Goal: Task Accomplishment & Management: Manage account settings

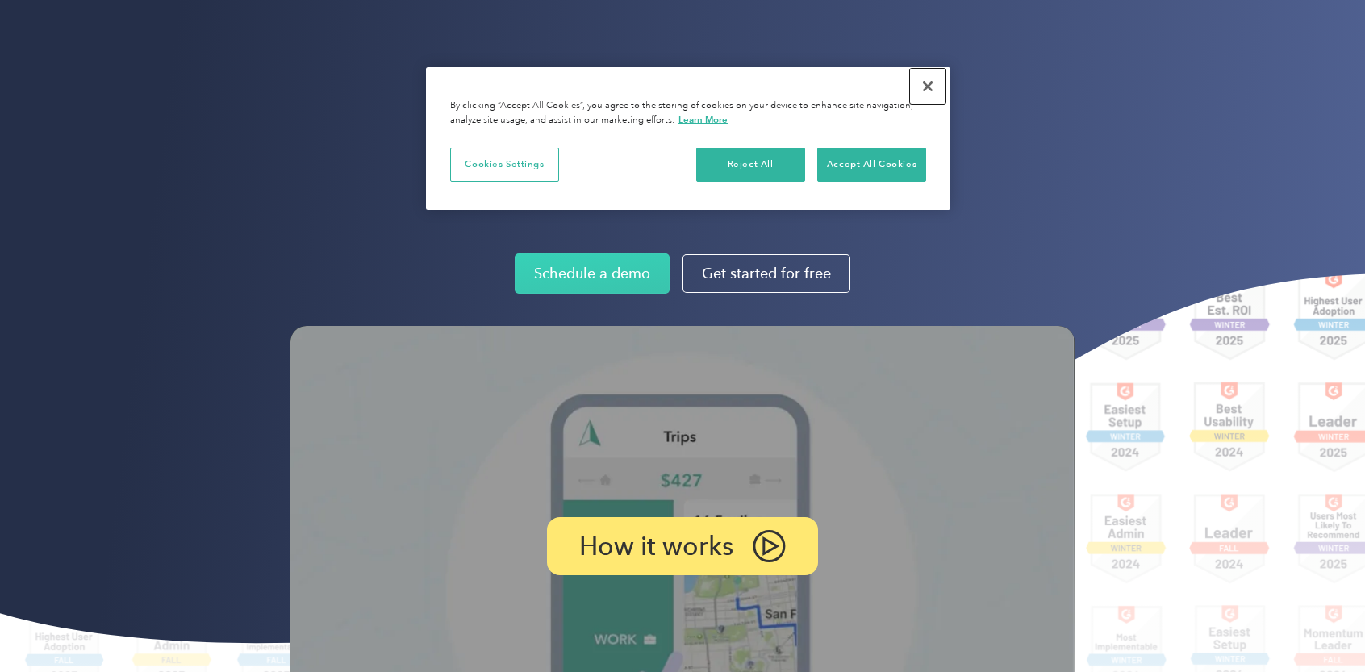
click at [926, 82] on button "Close" at bounding box center [927, 86] width 35 height 35
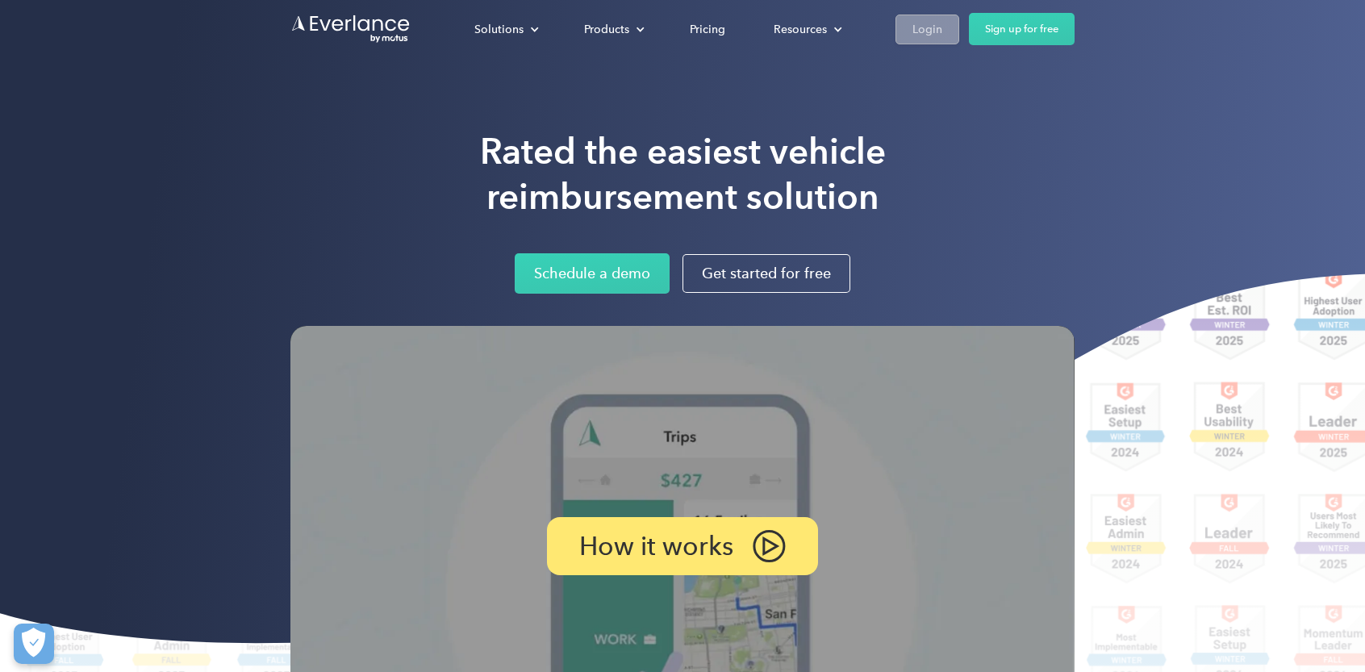
click at [919, 27] on div "Login" at bounding box center [927, 29] width 30 height 20
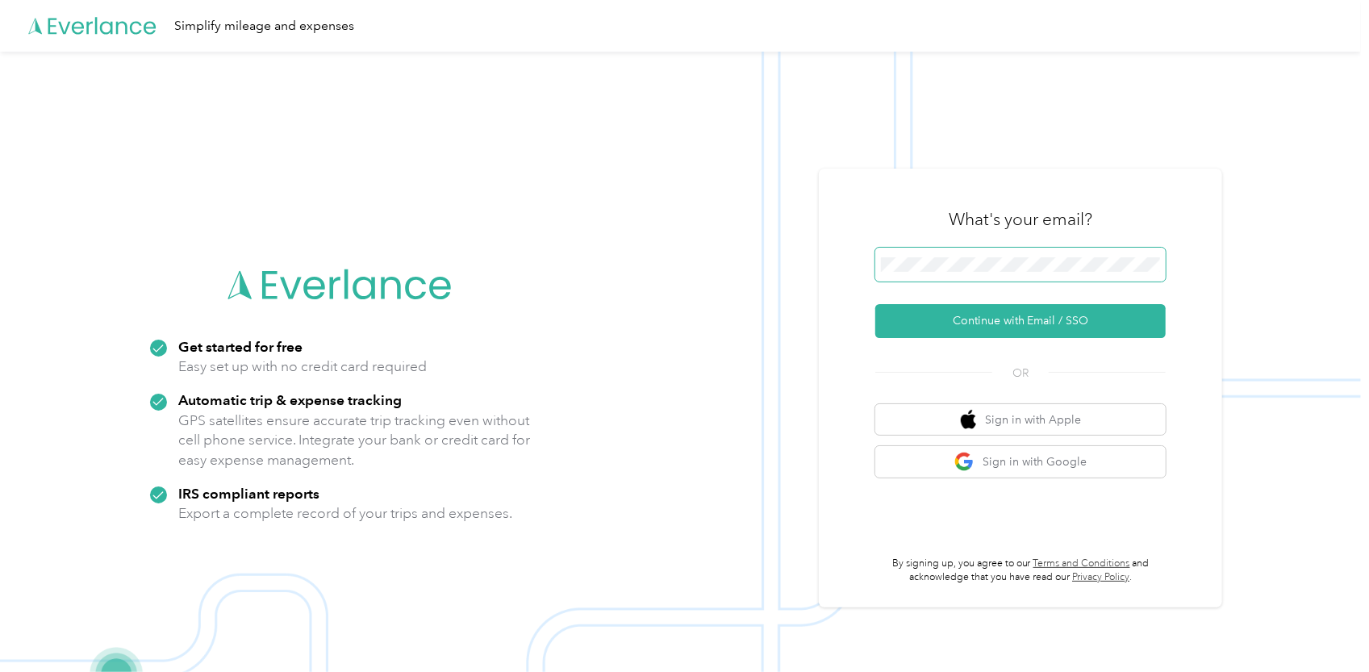
click at [928, 272] on span at bounding box center [1020, 265] width 290 height 34
click at [1082, 331] on button "Continue with Email / SSO" at bounding box center [1020, 321] width 290 height 34
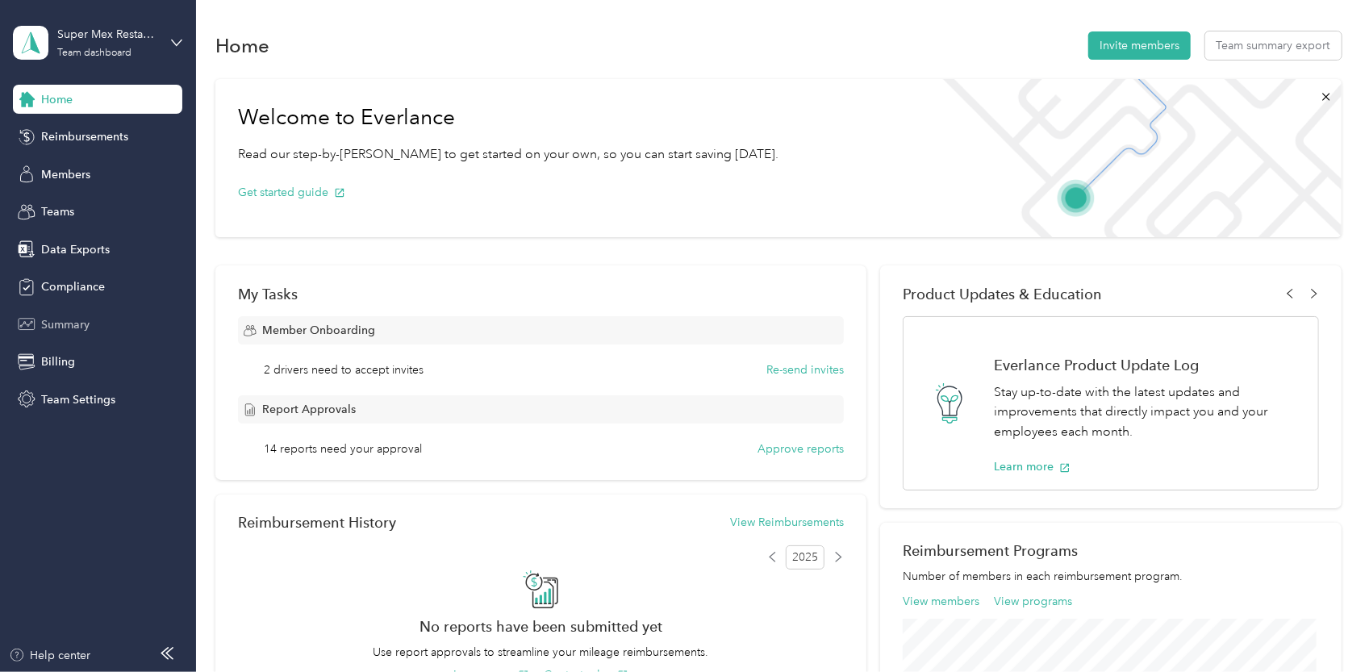
click at [82, 319] on span "Summary" at bounding box center [65, 324] width 48 height 17
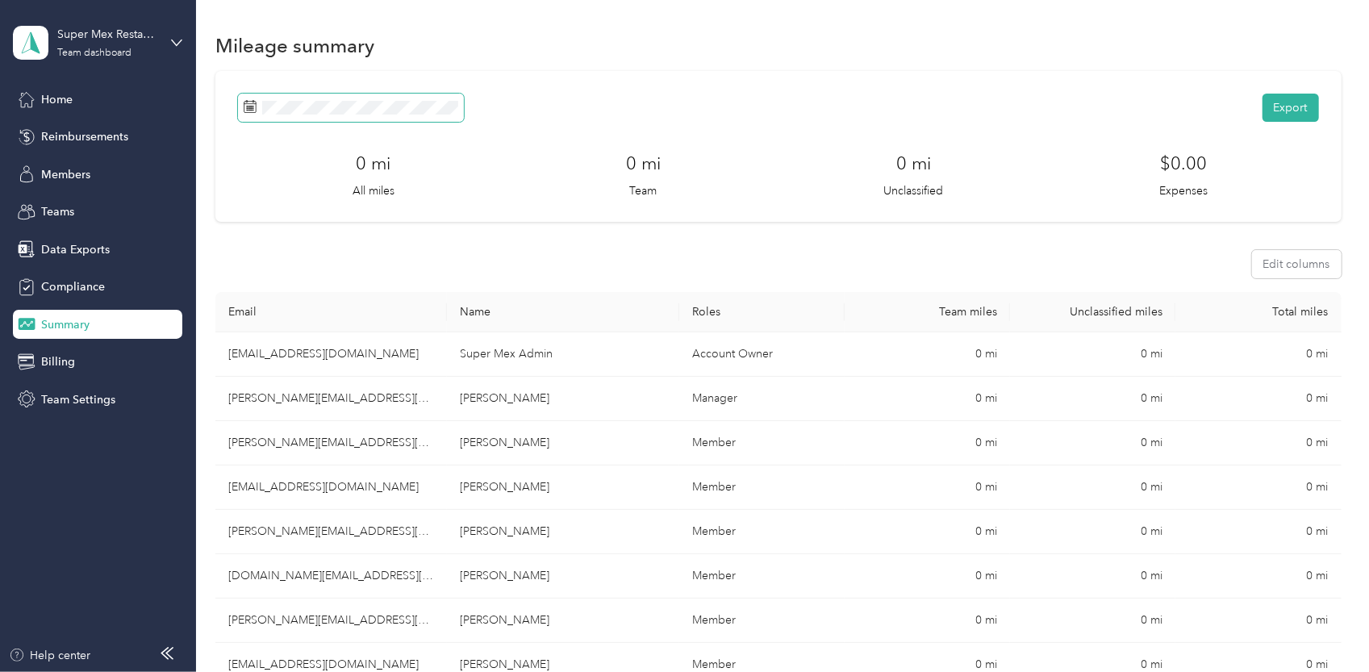
click at [371, 115] on span at bounding box center [351, 108] width 226 height 28
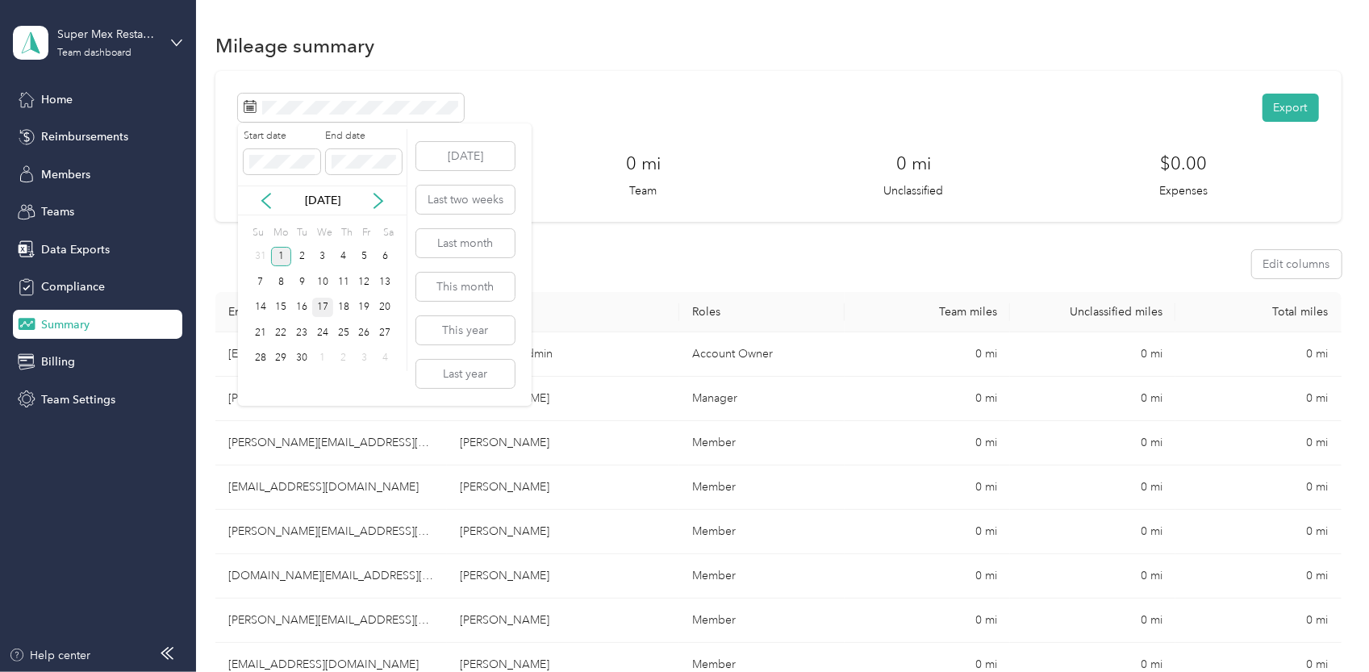
click at [321, 306] on div "17" at bounding box center [322, 308] width 21 height 20
click at [276, 256] on div "1" at bounding box center [281, 257] width 21 height 20
click at [265, 190] on div "[DATE]" at bounding box center [322, 201] width 169 height 30
click at [264, 198] on icon at bounding box center [266, 201] width 8 height 15
click at [277, 385] on div "1" at bounding box center [281, 383] width 21 height 20
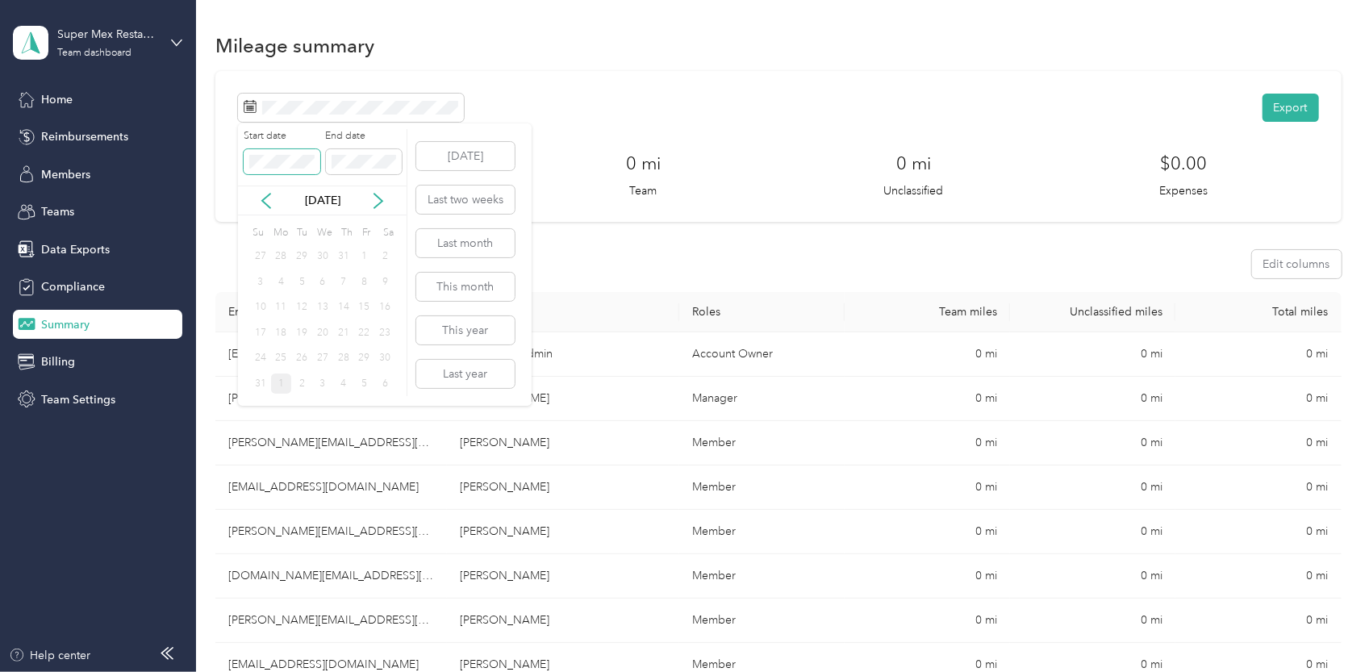
click at [269, 169] on span at bounding box center [282, 162] width 76 height 26
click at [318, 311] on div "17" at bounding box center [322, 308] width 21 height 20
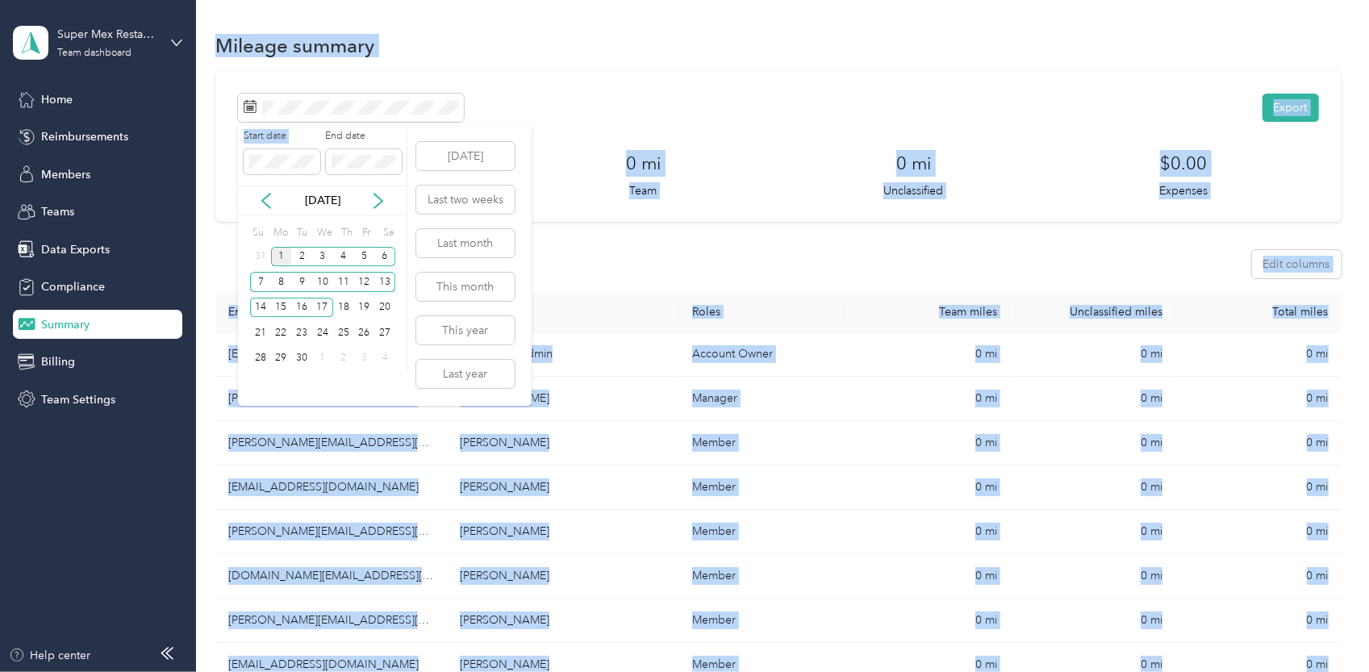
drag, startPoint x: 302, startPoint y: 150, endPoint x: 199, endPoint y: 159, distance: 102.8
click at [179, 157] on body "Super Mex Restaurants, Inc. Team dashboard Home Reimbursements Members Teams Da…" at bounding box center [680, 336] width 1361 height 672
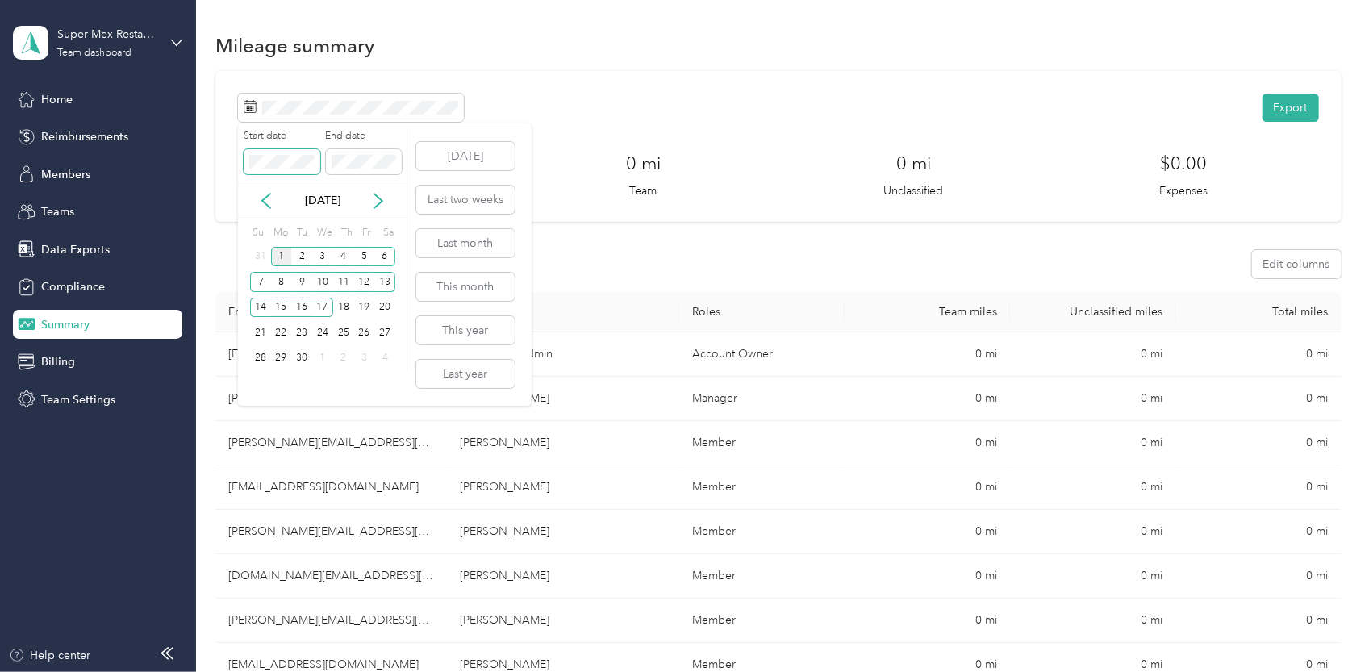
click at [222, 176] on body "Super Mex Restaurants, Inc. Team dashboard Home Reimbursements Members Teams Da…" at bounding box center [680, 336] width 1361 height 672
click at [390, 177] on div "Start date End date" at bounding box center [322, 157] width 169 height 56
click at [388, 169] on span at bounding box center [364, 162] width 76 height 26
click at [297, 165] on div "Start date End date" at bounding box center [322, 157] width 169 height 56
click at [259, 211] on div "[DATE]" at bounding box center [322, 201] width 169 height 30
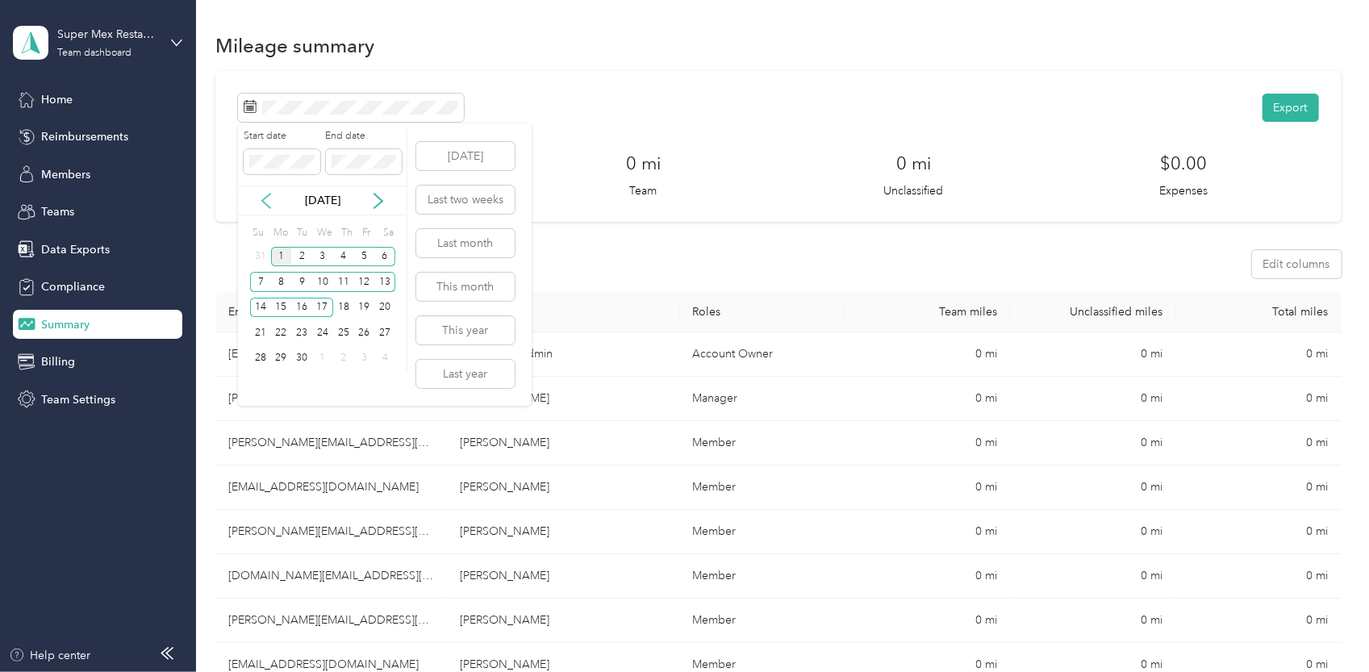
click at [265, 202] on icon at bounding box center [266, 201] width 8 height 15
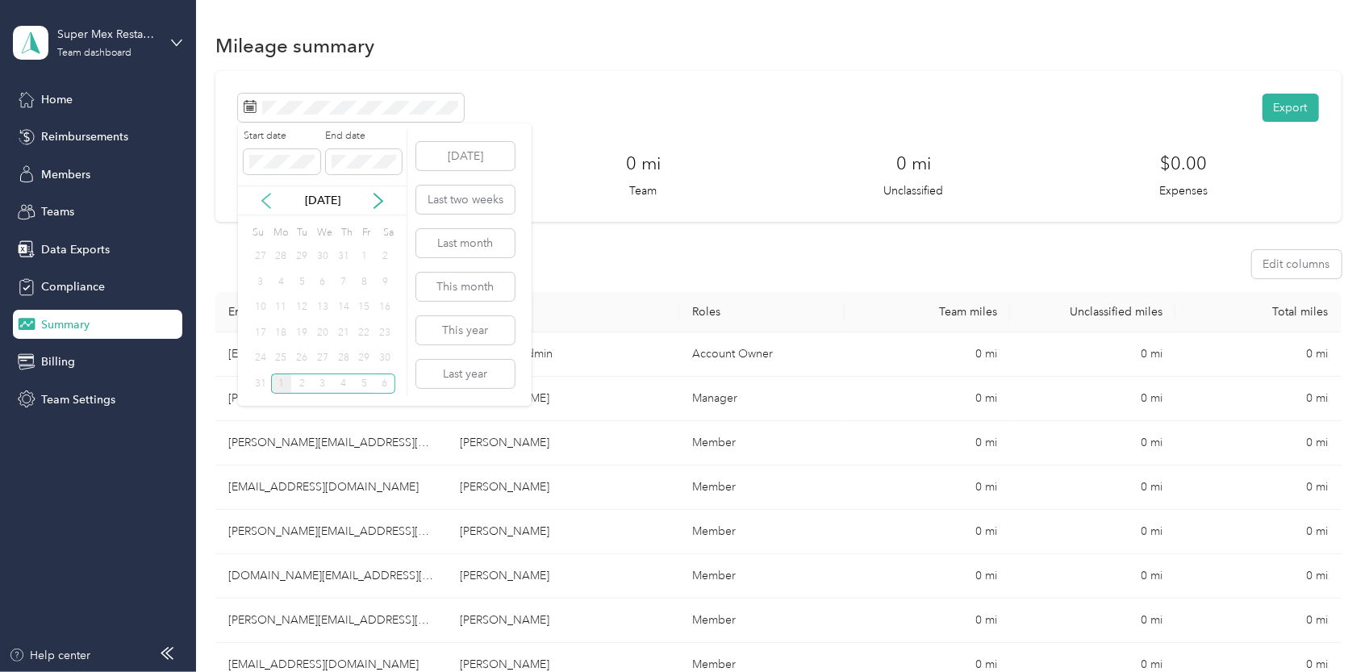
click at [273, 207] on icon at bounding box center [266, 201] width 16 height 16
click at [365, 310] on div "18" at bounding box center [364, 308] width 21 height 20
click at [255, 386] on div "31" at bounding box center [260, 383] width 21 height 20
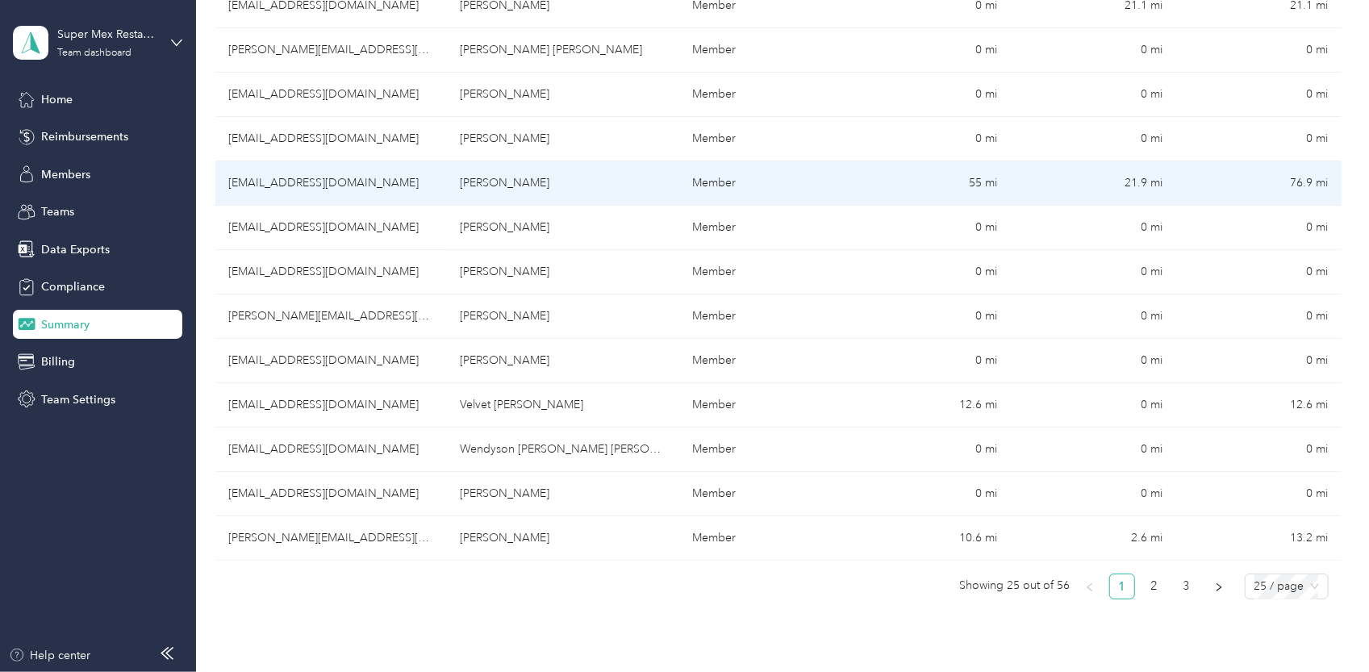
scroll to position [887, 0]
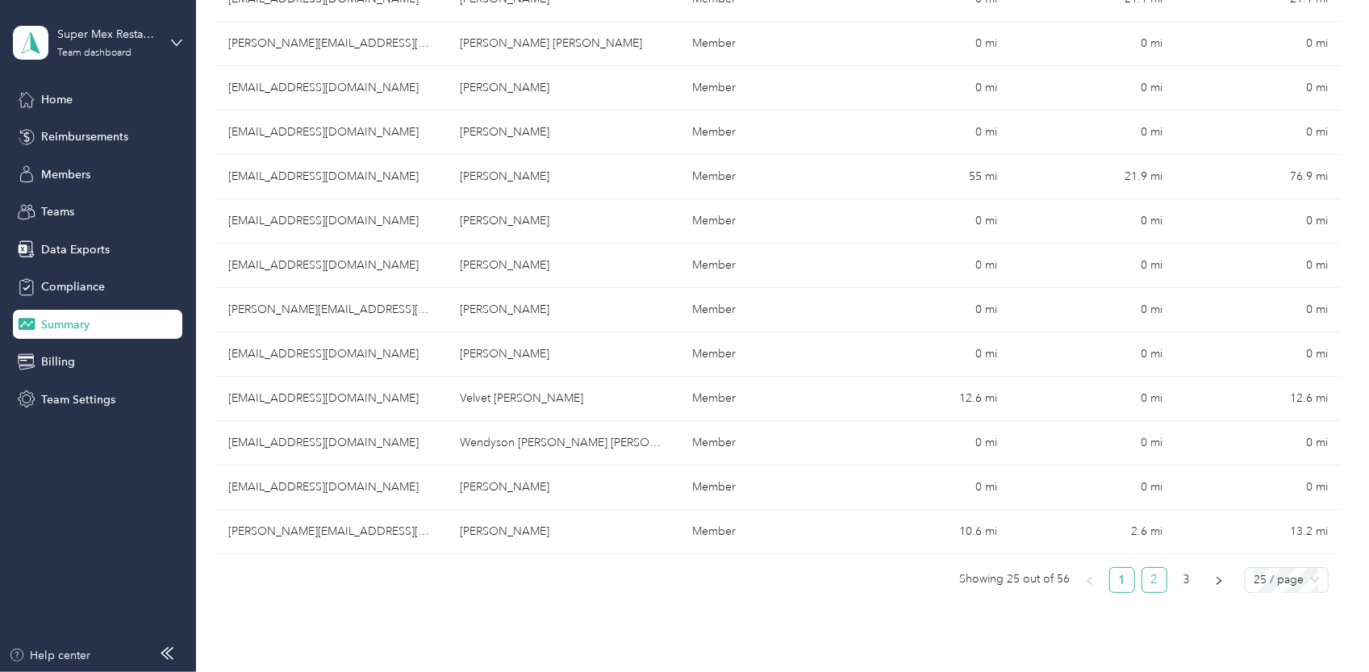
click at [1161, 572] on link "2" at bounding box center [1154, 580] width 24 height 24
click at [1262, 582] on span "25 / page" at bounding box center [1286, 580] width 65 height 24
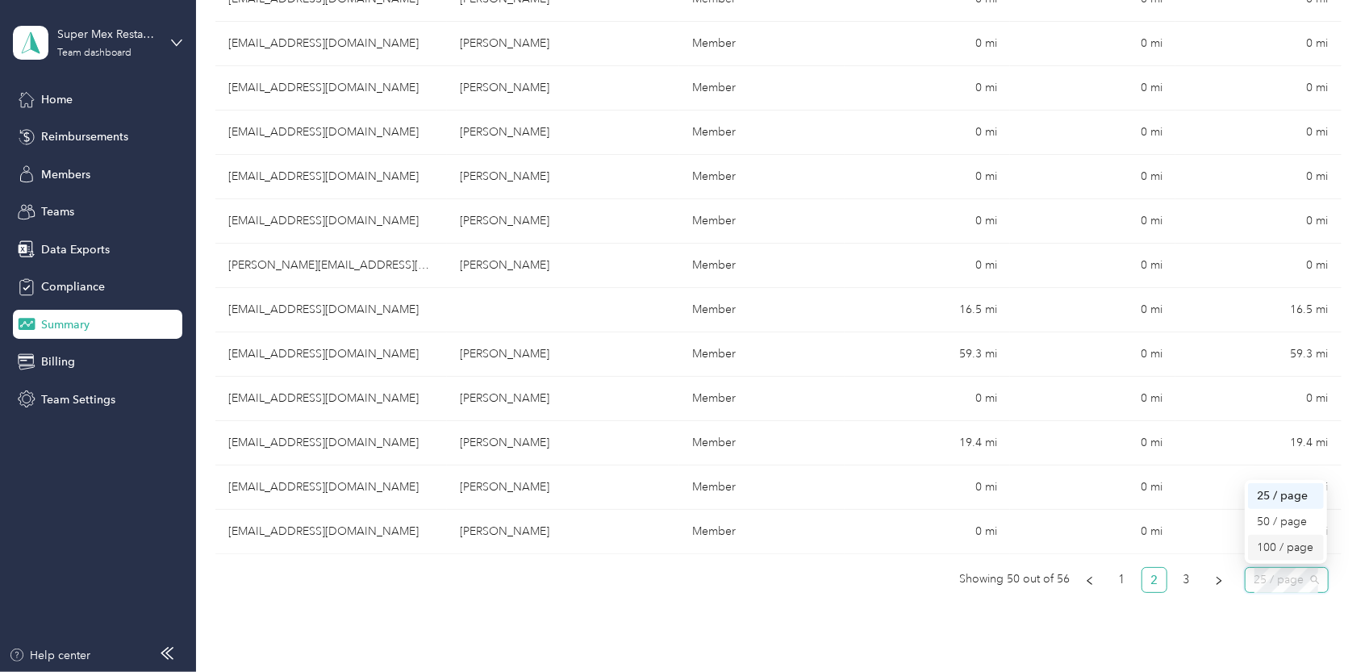
click at [1265, 546] on div "100 / page" at bounding box center [1285, 548] width 57 height 18
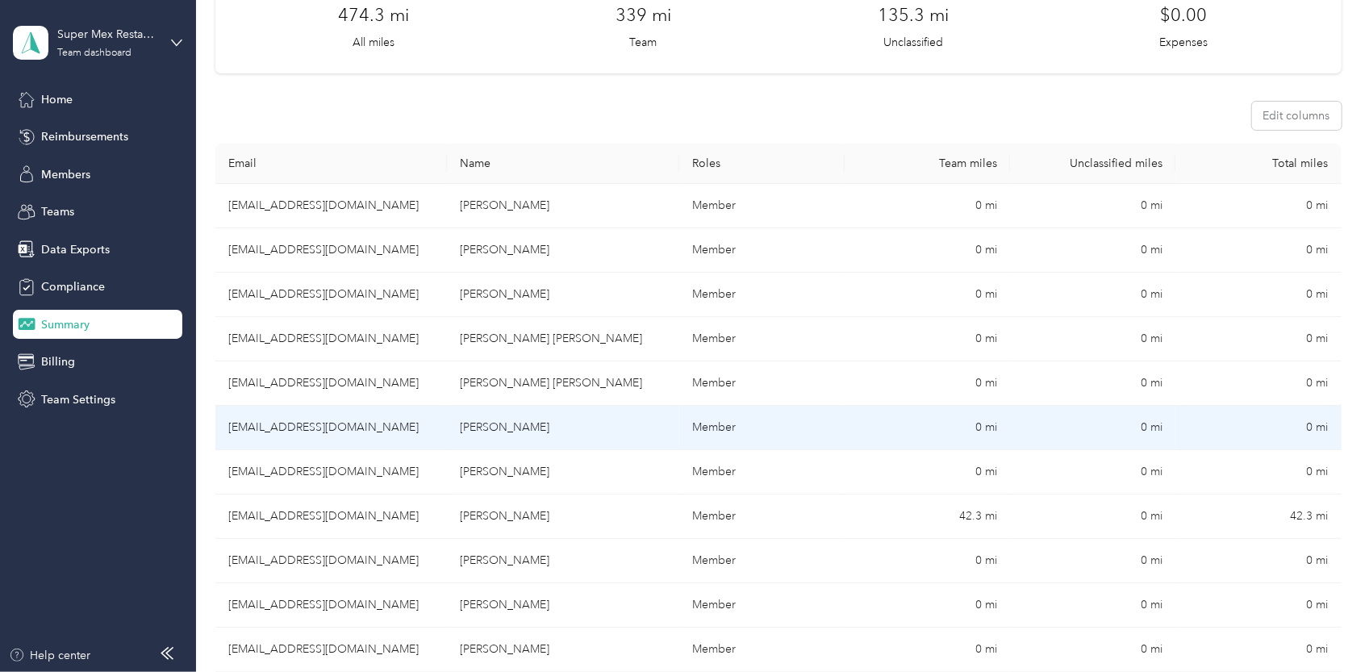
scroll to position [0, 0]
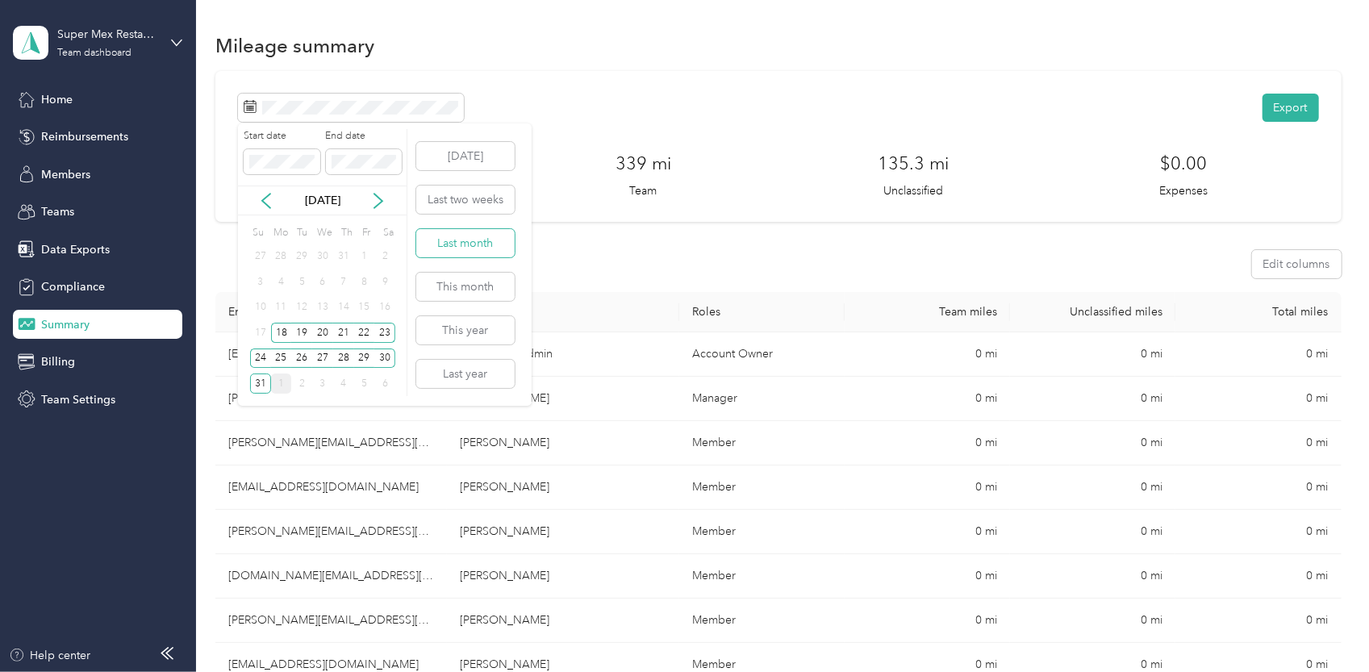
click at [490, 243] on button "Last month" at bounding box center [465, 243] width 98 height 28
click at [472, 206] on button "Last two weeks" at bounding box center [465, 200] width 98 height 28
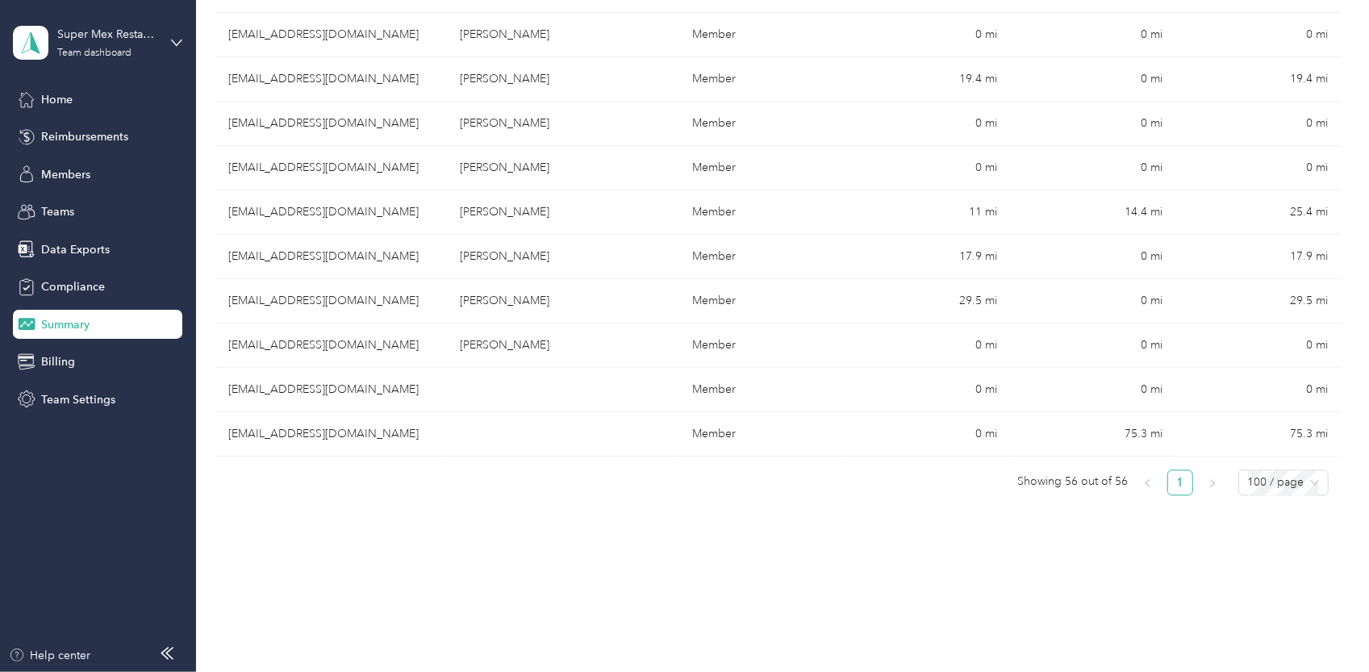
scroll to position [2415, 0]
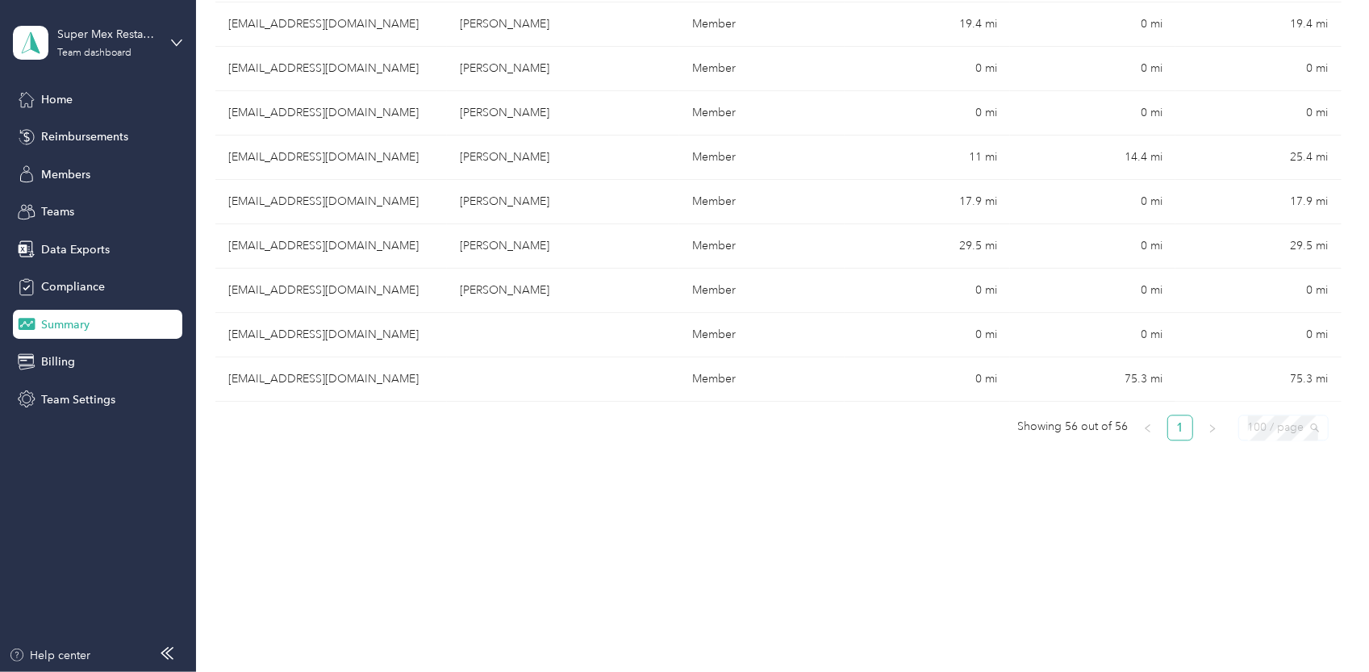
click at [1264, 416] on span "100 / page" at bounding box center [1283, 427] width 71 height 24
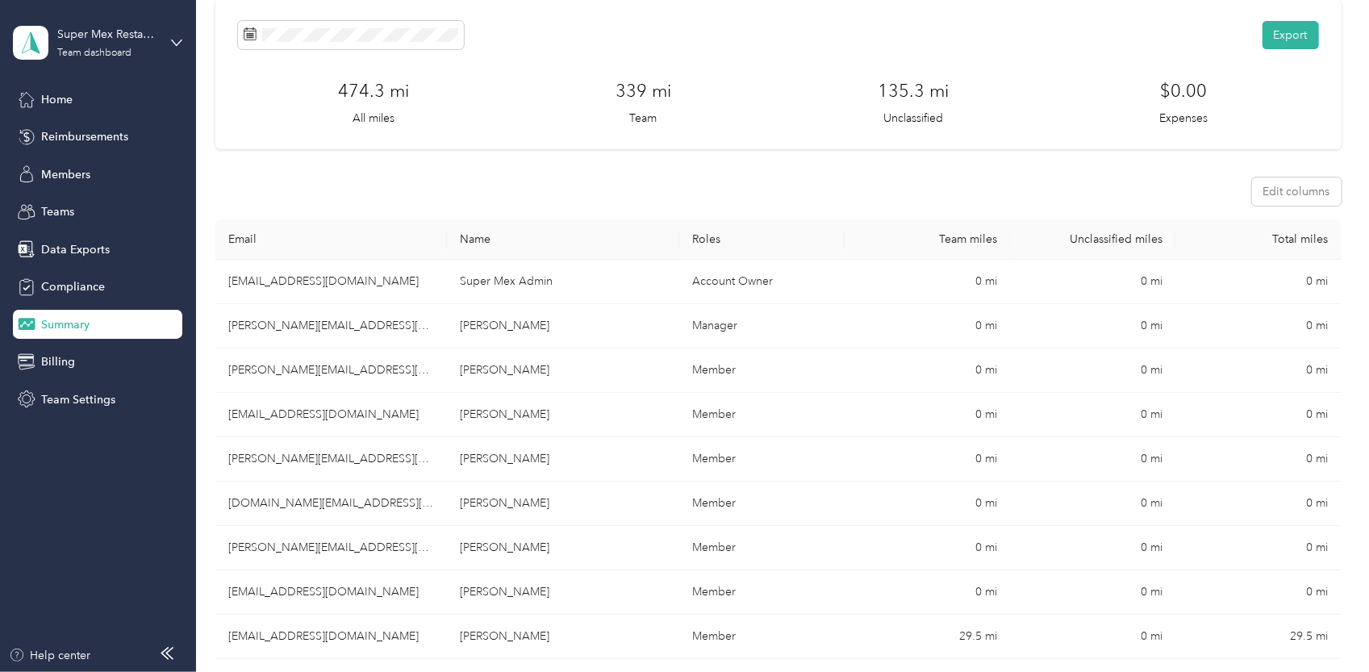
scroll to position [0, 0]
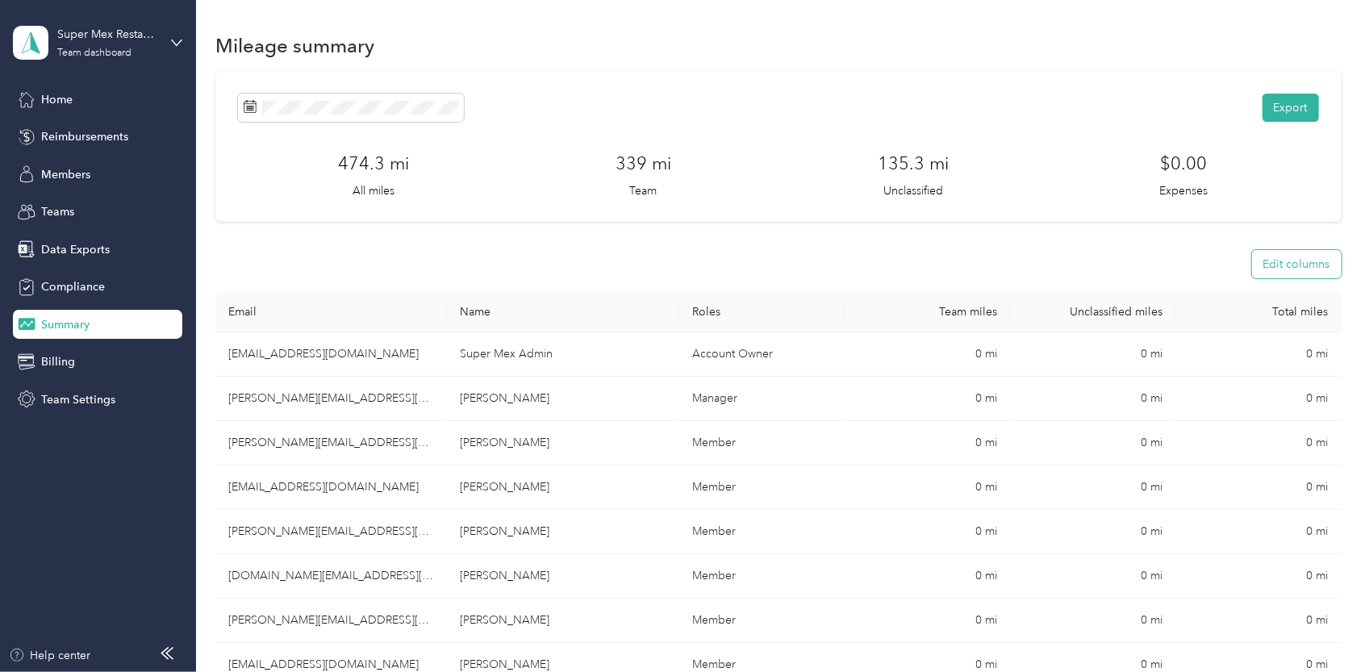
click at [1252, 264] on button "Edit columns" at bounding box center [1297, 264] width 90 height 28
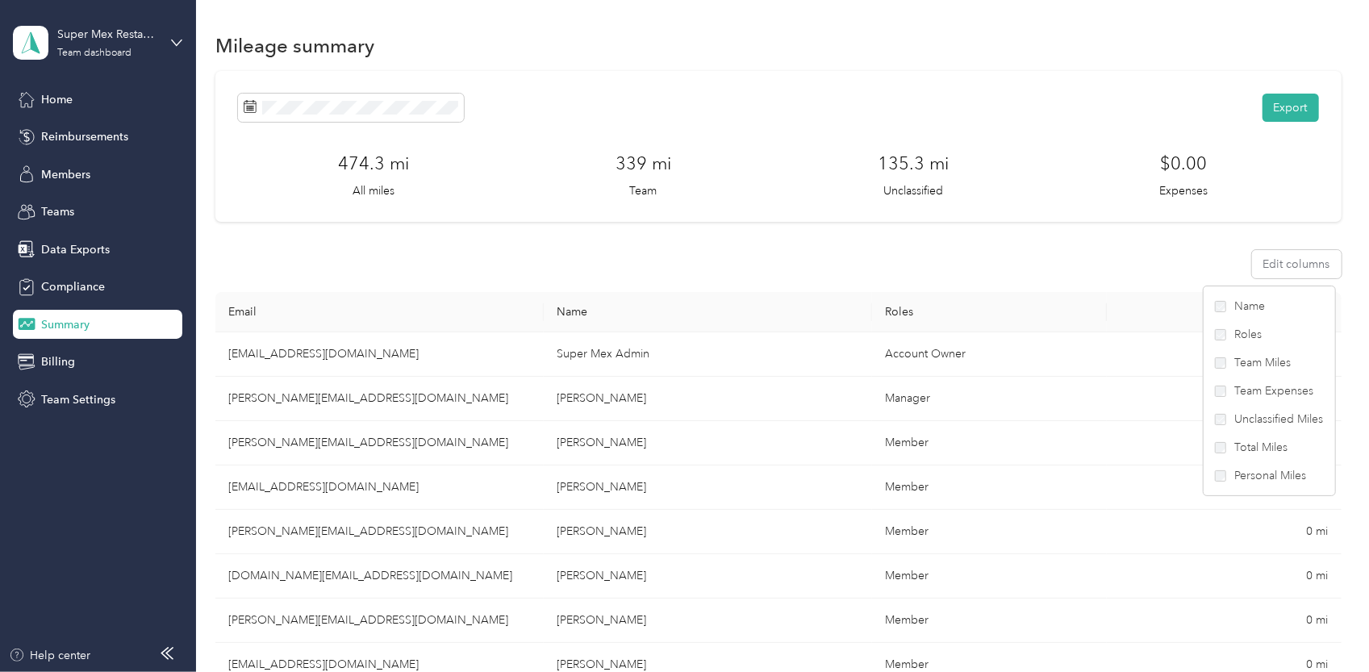
click at [1237, 336] on span "Roles" at bounding box center [1248, 334] width 27 height 17
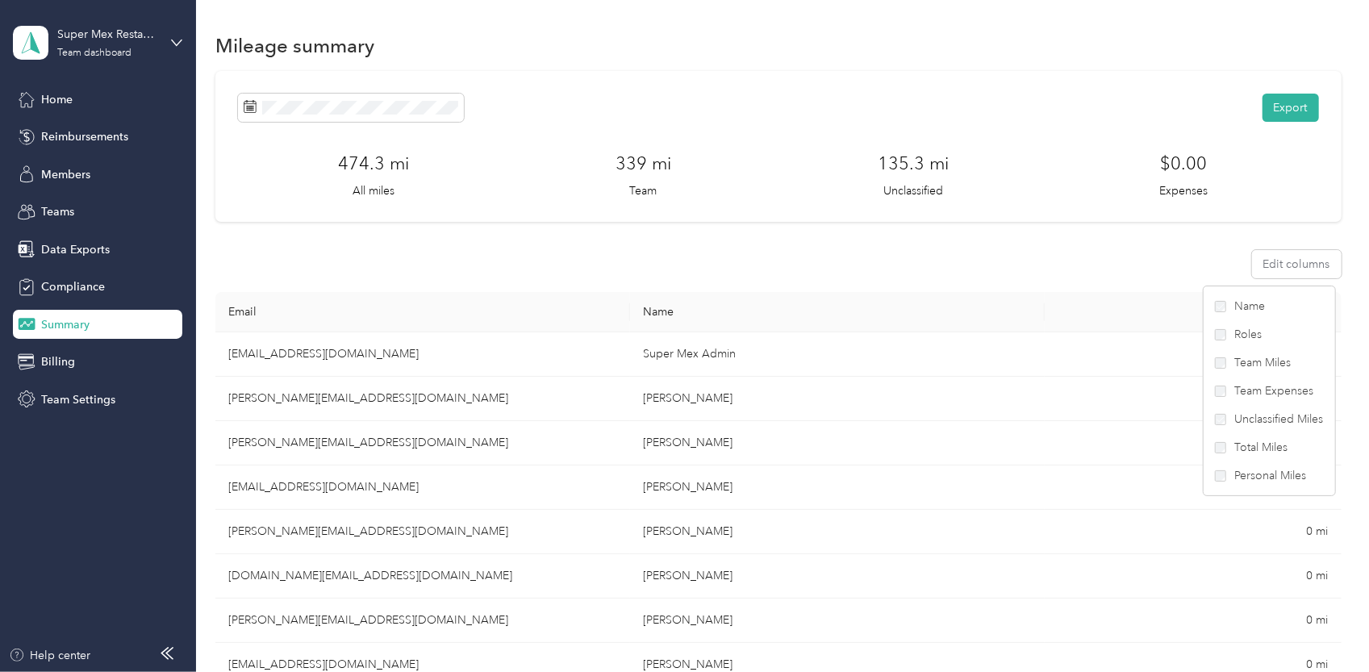
click at [1315, 270] on button "Edit columns" at bounding box center [1297, 264] width 90 height 28
click at [1247, 340] on span "Roles" at bounding box center [1248, 334] width 27 height 17
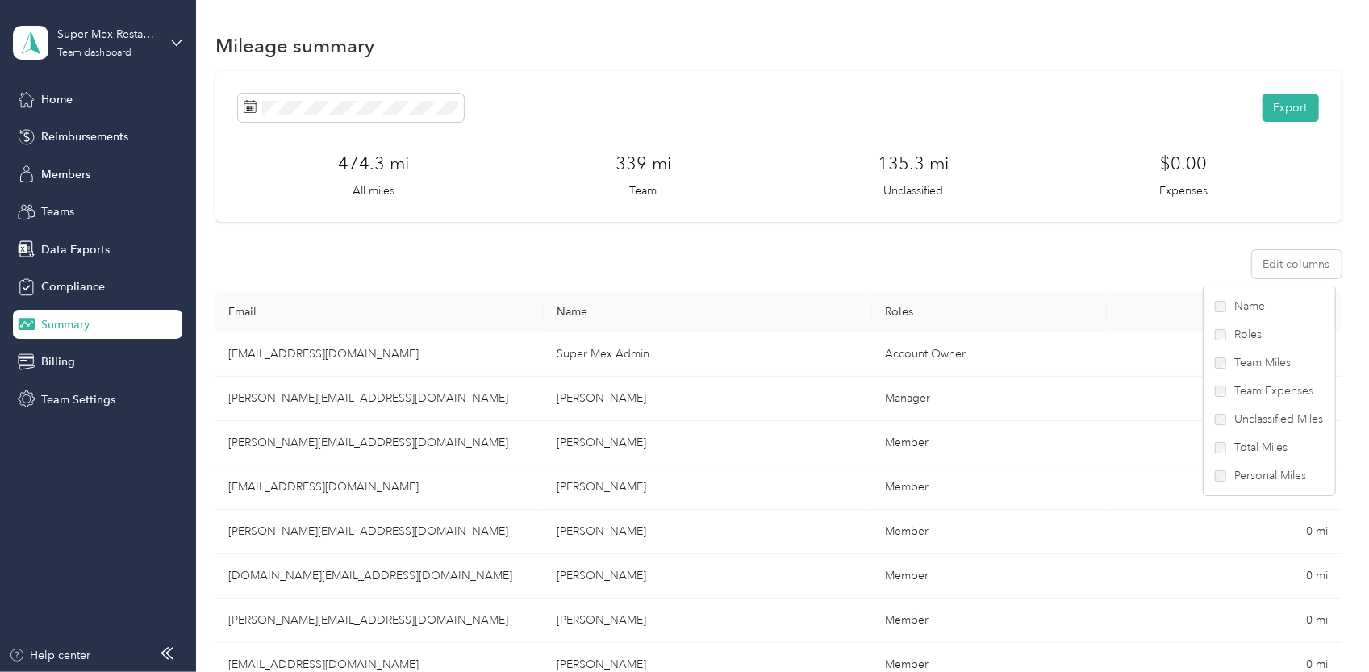
click at [1146, 265] on div "Edit columns" at bounding box center [777, 264] width 1125 height 28
click at [1263, 272] on button "Edit columns" at bounding box center [1297, 264] width 90 height 28
click at [1253, 449] on span "Total Miles" at bounding box center [1261, 447] width 53 height 17
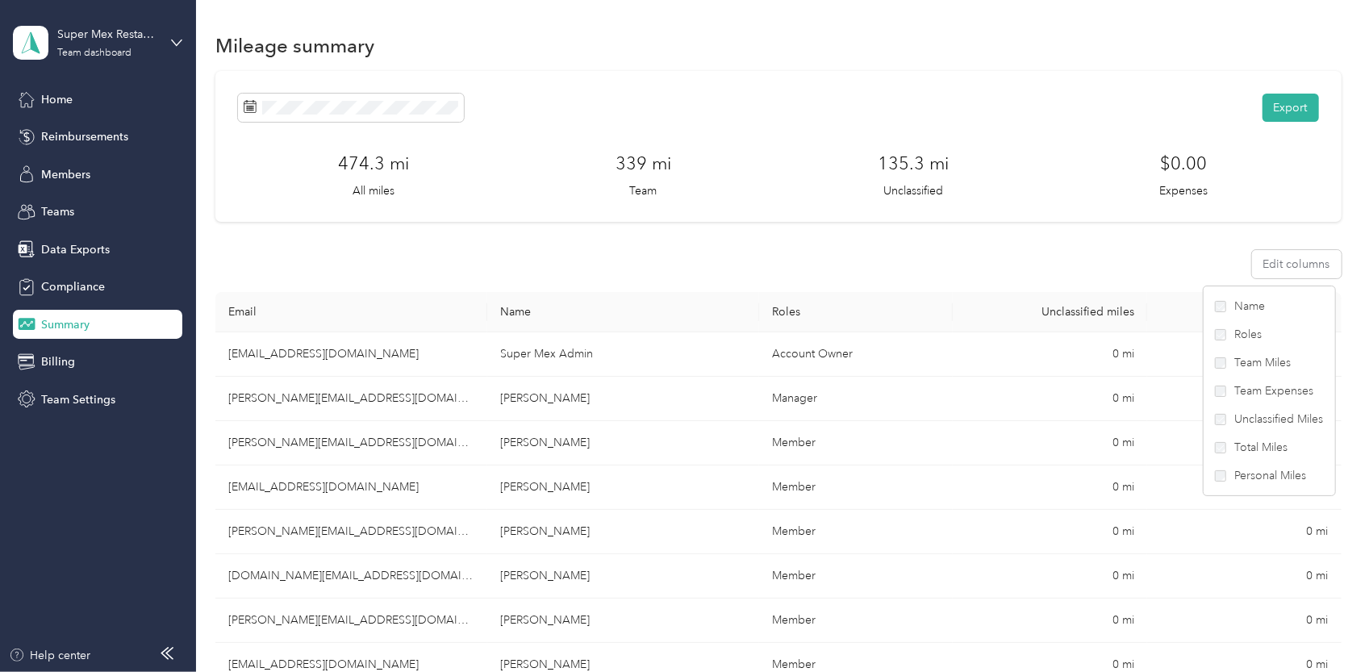
click at [1084, 258] on div "Edit columns" at bounding box center [777, 264] width 1125 height 28
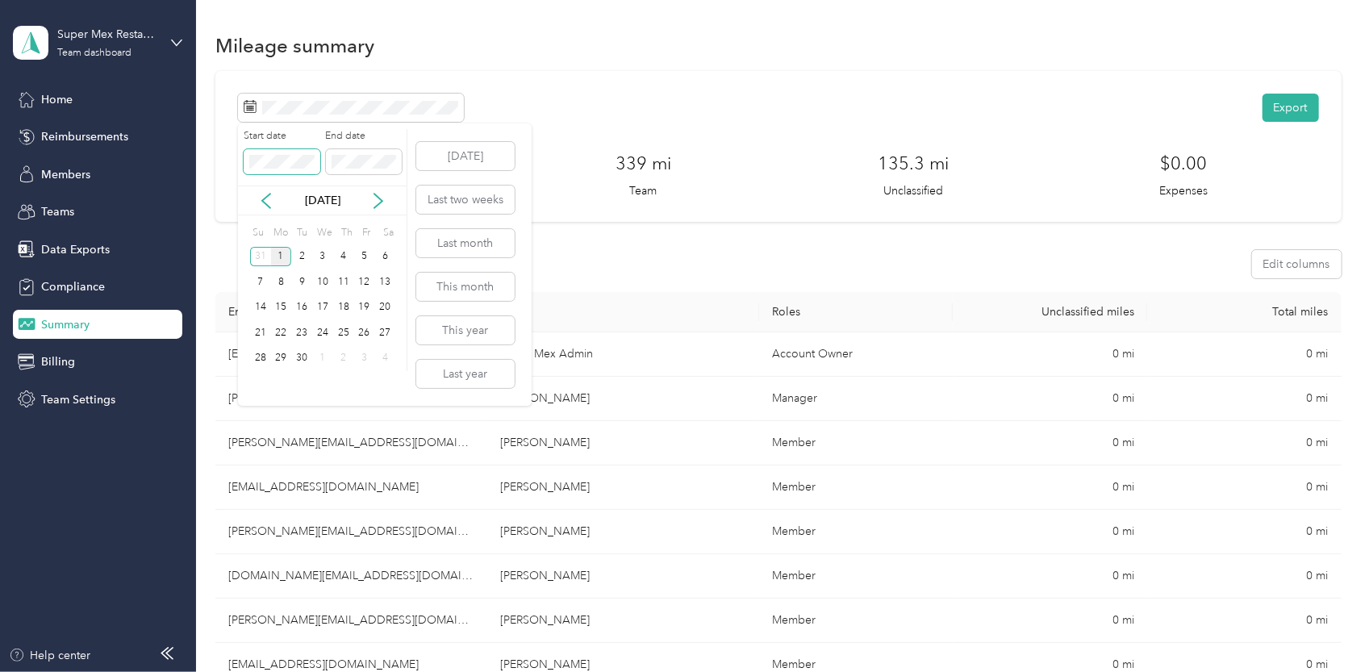
click at [275, 154] on span at bounding box center [282, 162] width 76 height 26
click at [268, 201] on icon at bounding box center [266, 201] width 16 height 16
click at [286, 330] on div "18" at bounding box center [281, 333] width 21 height 20
click at [259, 381] on div "31" at bounding box center [260, 383] width 21 height 20
